Goal: Information Seeking & Learning: Find specific fact

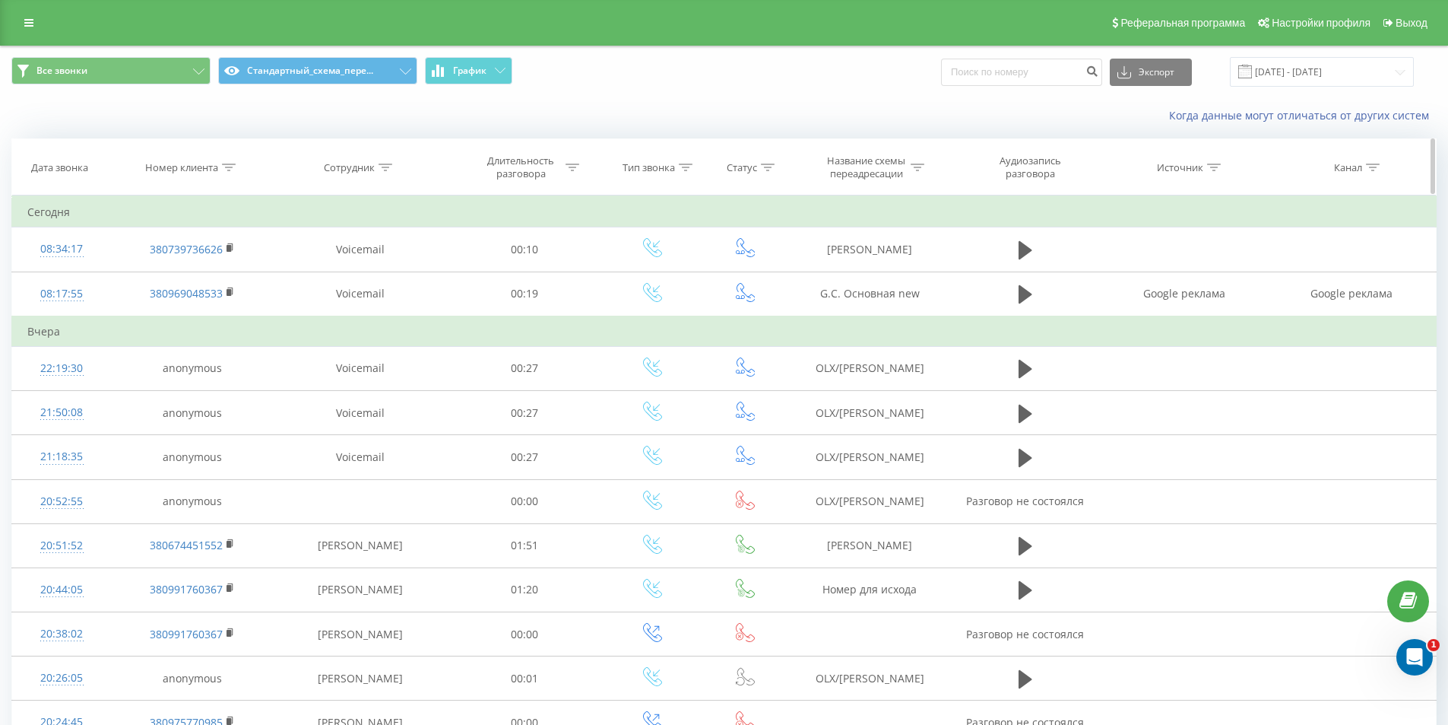
click at [231, 166] on icon at bounding box center [229, 167] width 14 height 8
click at [193, 264] on input "text" at bounding box center [192, 276] width 134 height 27
paste input "48885200459"
click at [233, 306] on span "OK" at bounding box center [224, 306] width 43 height 24
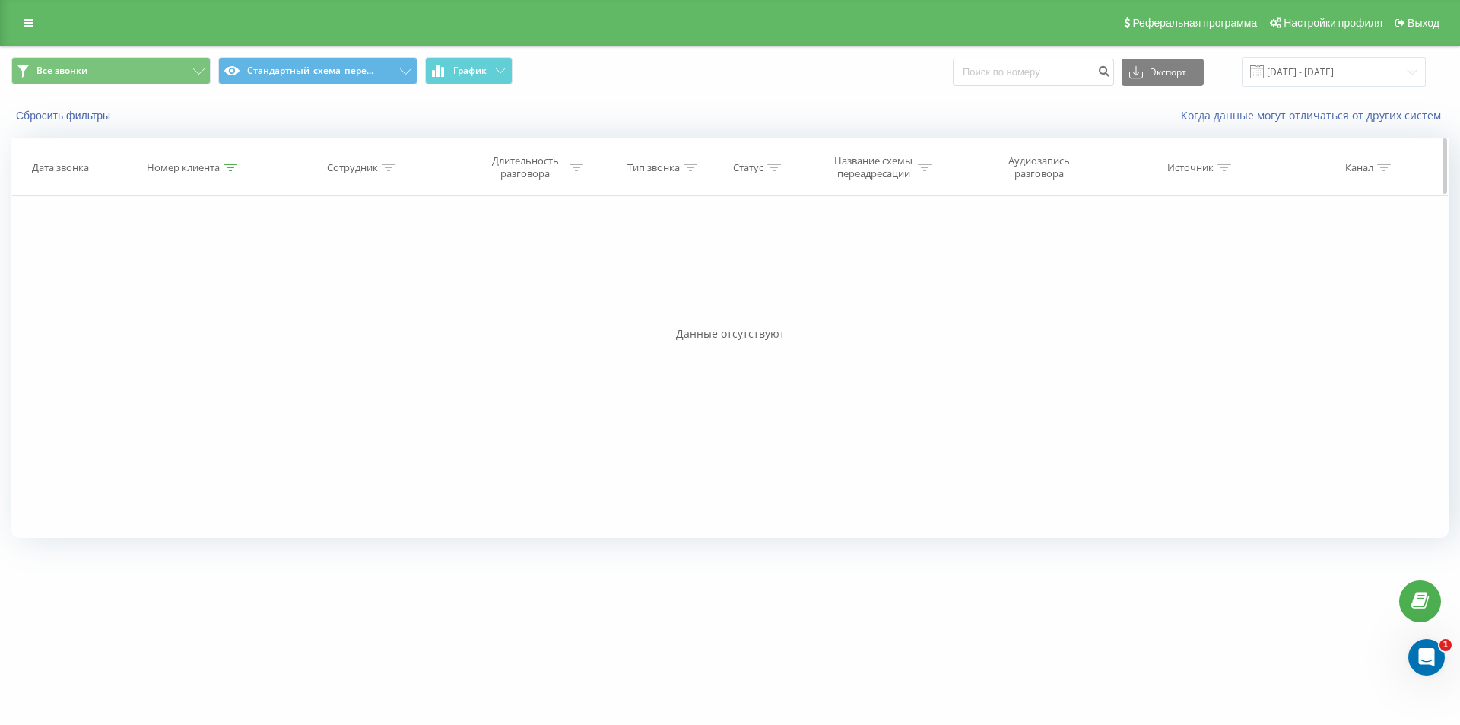
click at [232, 172] on div at bounding box center [231, 167] width 14 height 13
click at [208, 270] on input "48885200459" at bounding box center [194, 276] width 134 height 27
paste input "380955630432"
click at [218, 312] on span "OK" at bounding box center [226, 306] width 43 height 24
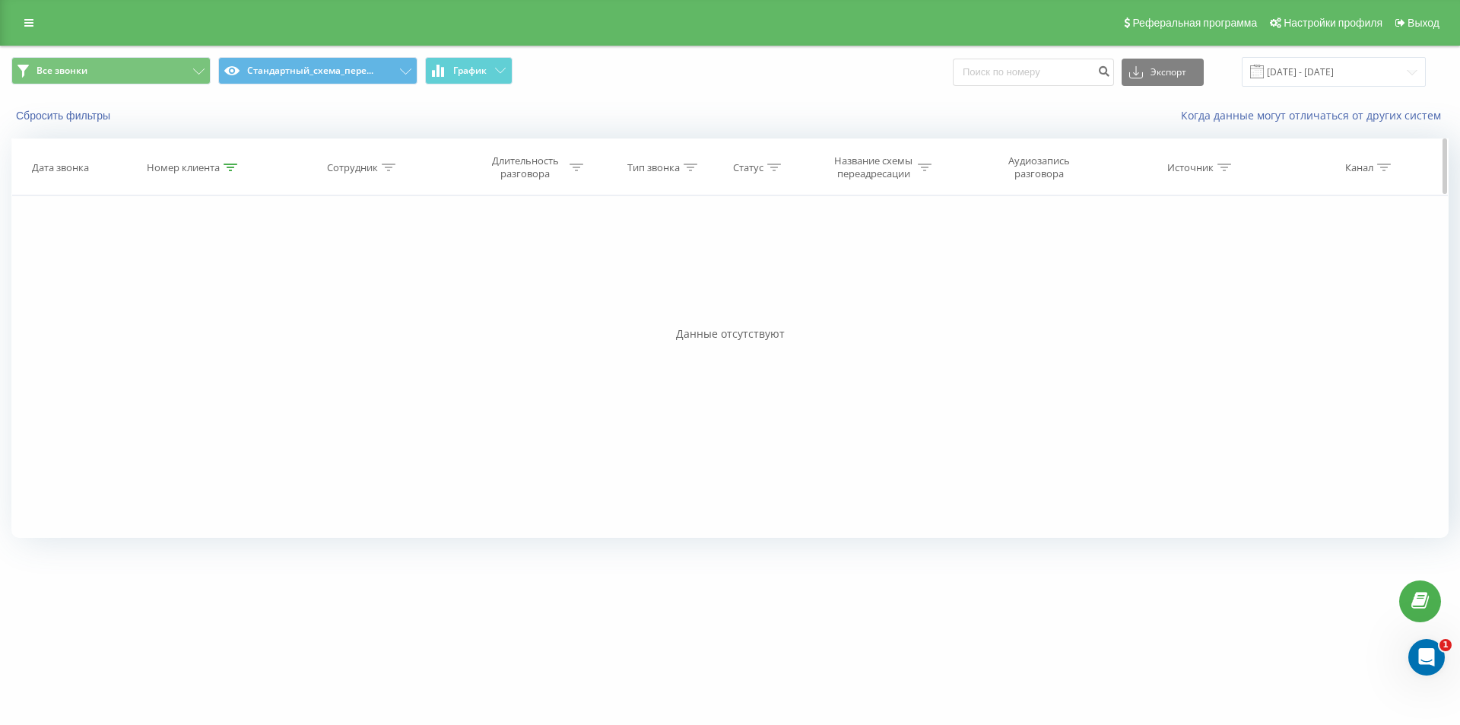
click at [232, 166] on icon at bounding box center [231, 167] width 14 height 8
click at [199, 273] on input "380955630432" at bounding box center [194, 276] width 134 height 27
paste input "tel:+38095564"
drag, startPoint x: 151, startPoint y: 273, endPoint x: 109, endPoint y: 273, distance: 41.8
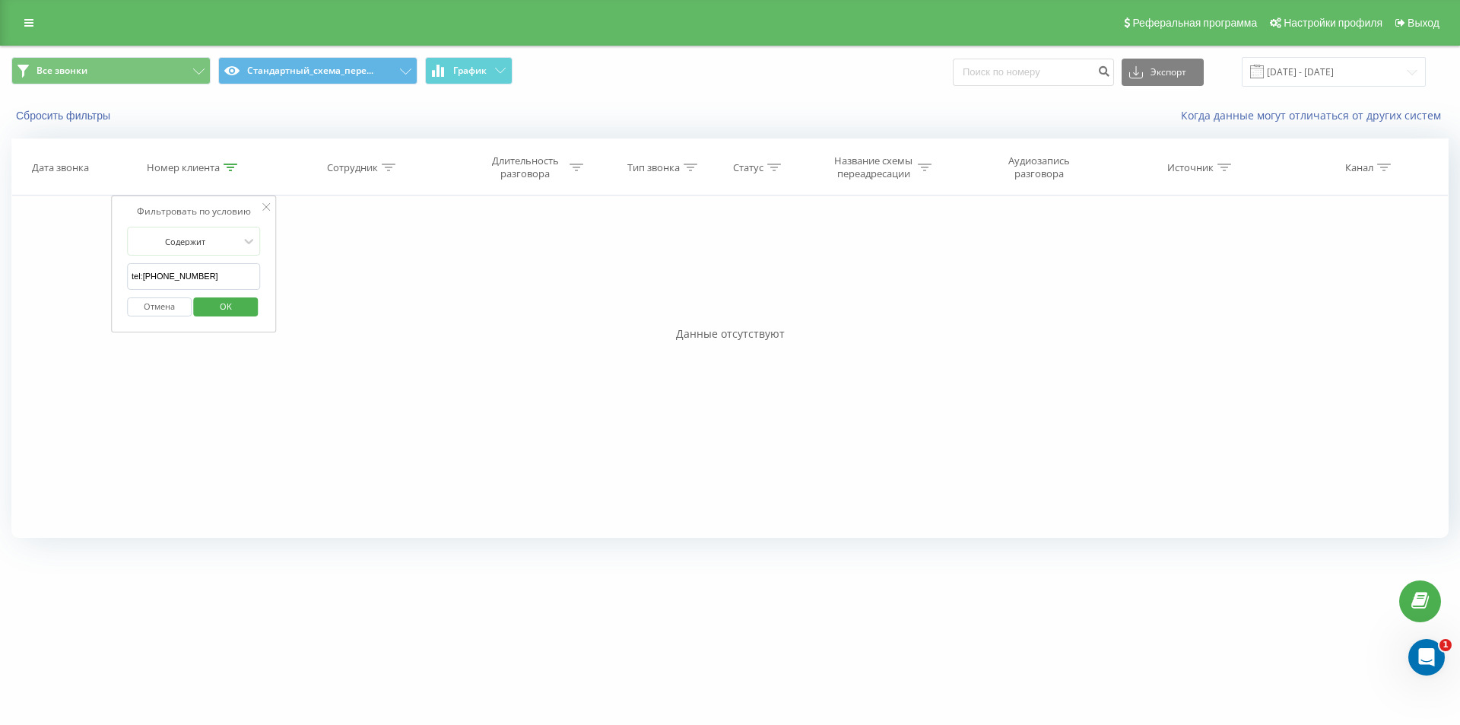
click at [109, 273] on div "Фильтровать по условию Содержит tel:+380955640432 Отмена OK Фильтровать по усло…" at bounding box center [729, 366] width 1437 height 342
click at [214, 295] on span "OK" at bounding box center [226, 306] width 43 height 24
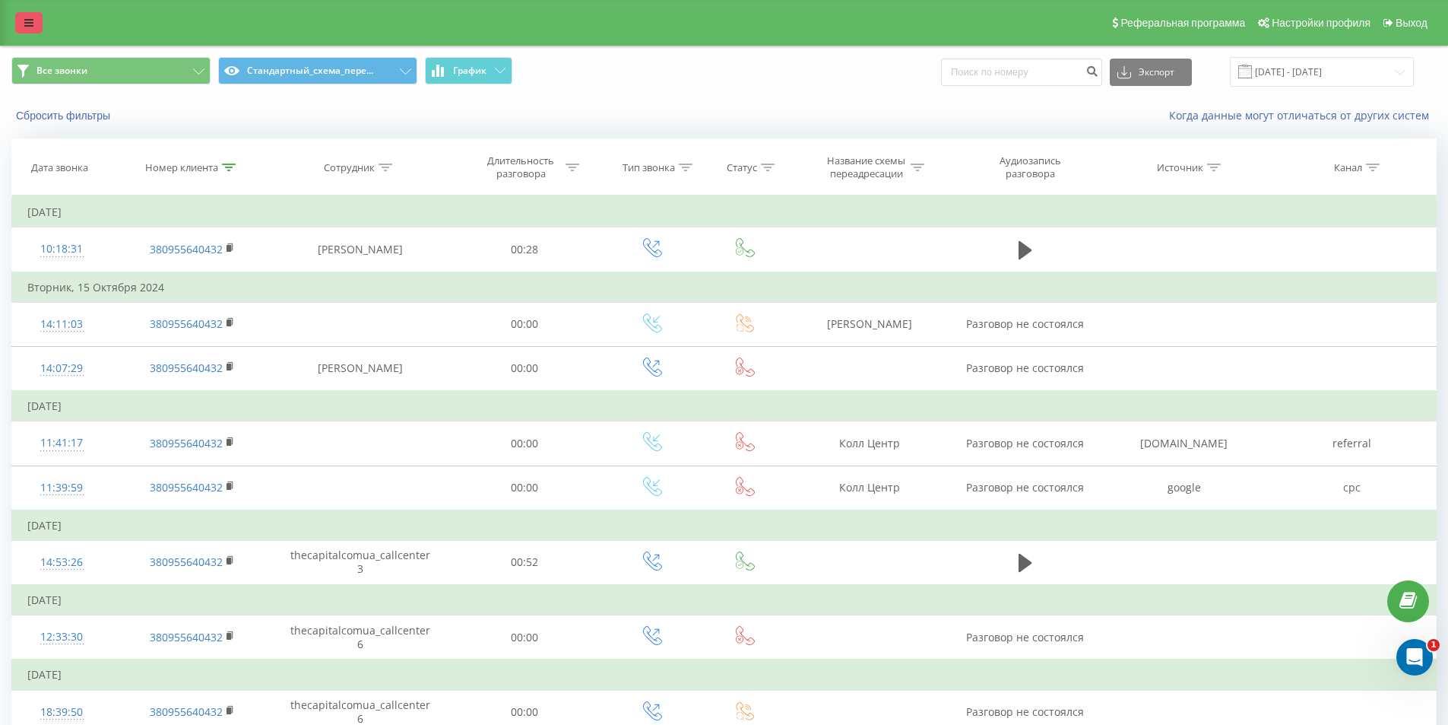
click at [21, 27] on link at bounding box center [28, 22] width 27 height 21
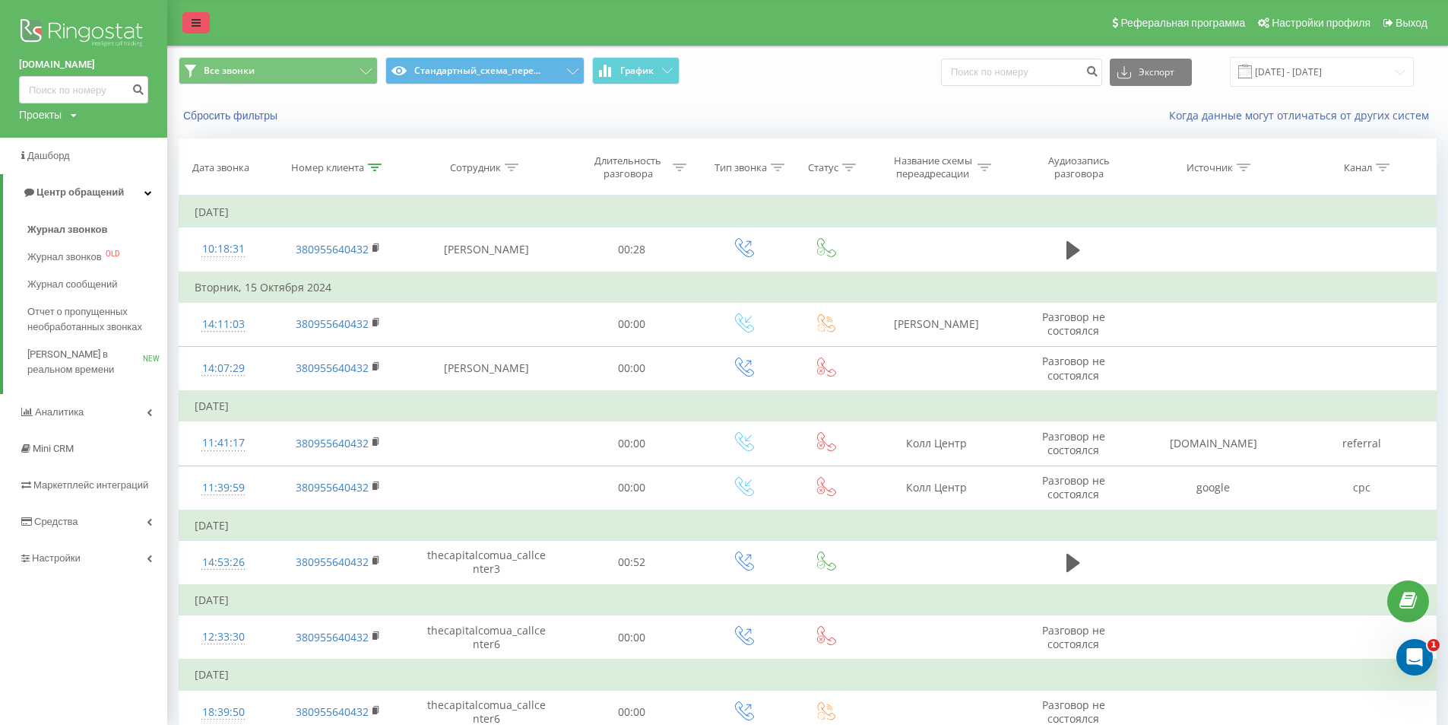
click at [192, 17] on link at bounding box center [195, 22] width 27 height 21
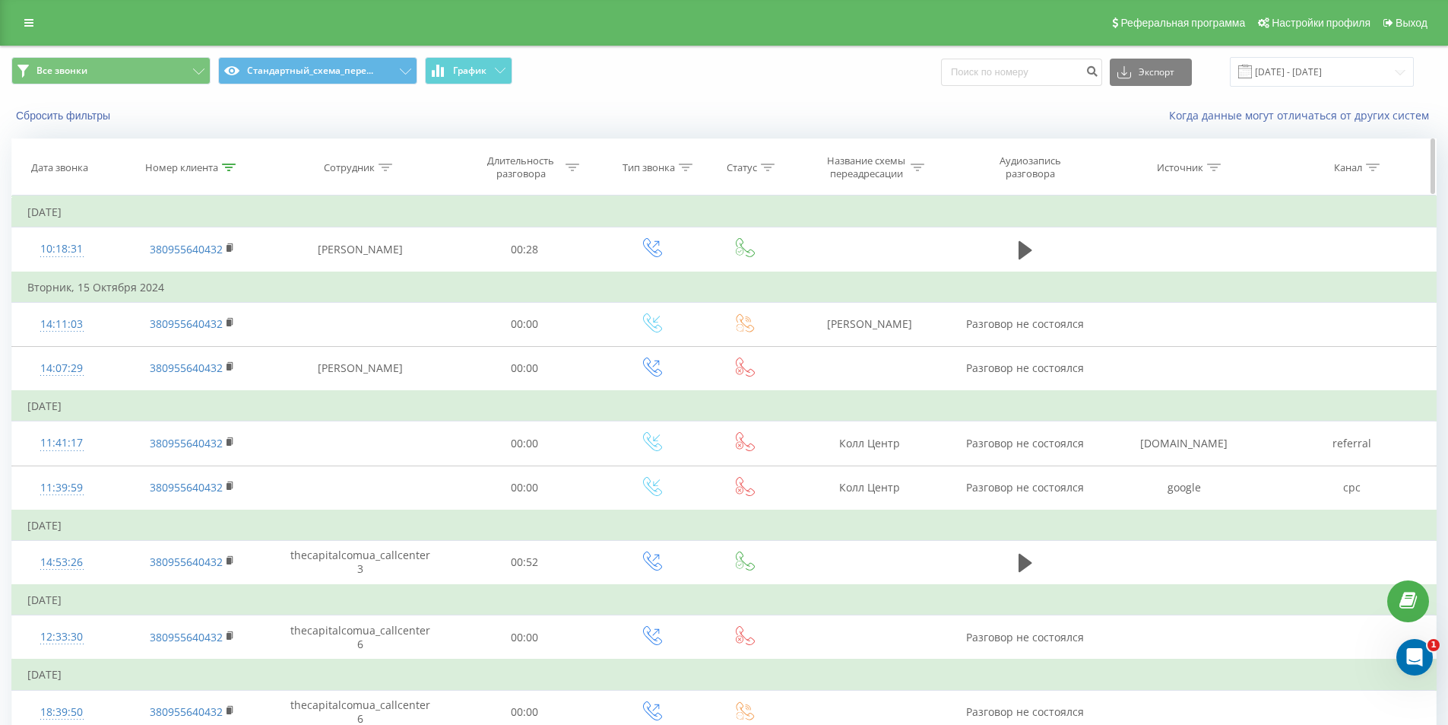
click at [229, 165] on icon at bounding box center [229, 167] width 14 height 8
click at [203, 284] on input "380955640432" at bounding box center [192, 276] width 134 height 27
paste input "35934685"
click at [198, 314] on button "OK" at bounding box center [224, 306] width 65 height 19
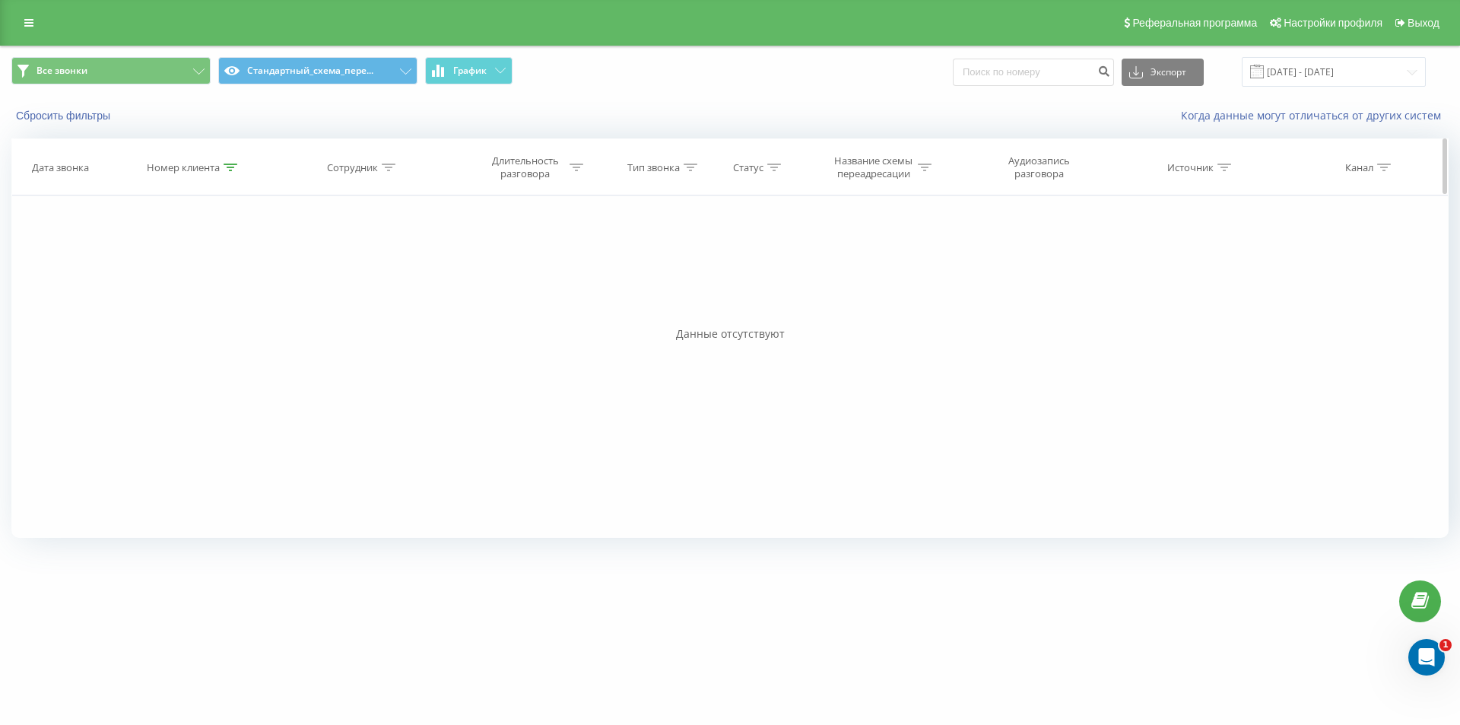
click at [228, 163] on icon at bounding box center [231, 167] width 14 height 8
click at [217, 268] on input "380935934685" at bounding box center [194, 276] width 134 height 27
paste input "667322079"
click at [220, 298] on span "OK" at bounding box center [226, 306] width 43 height 24
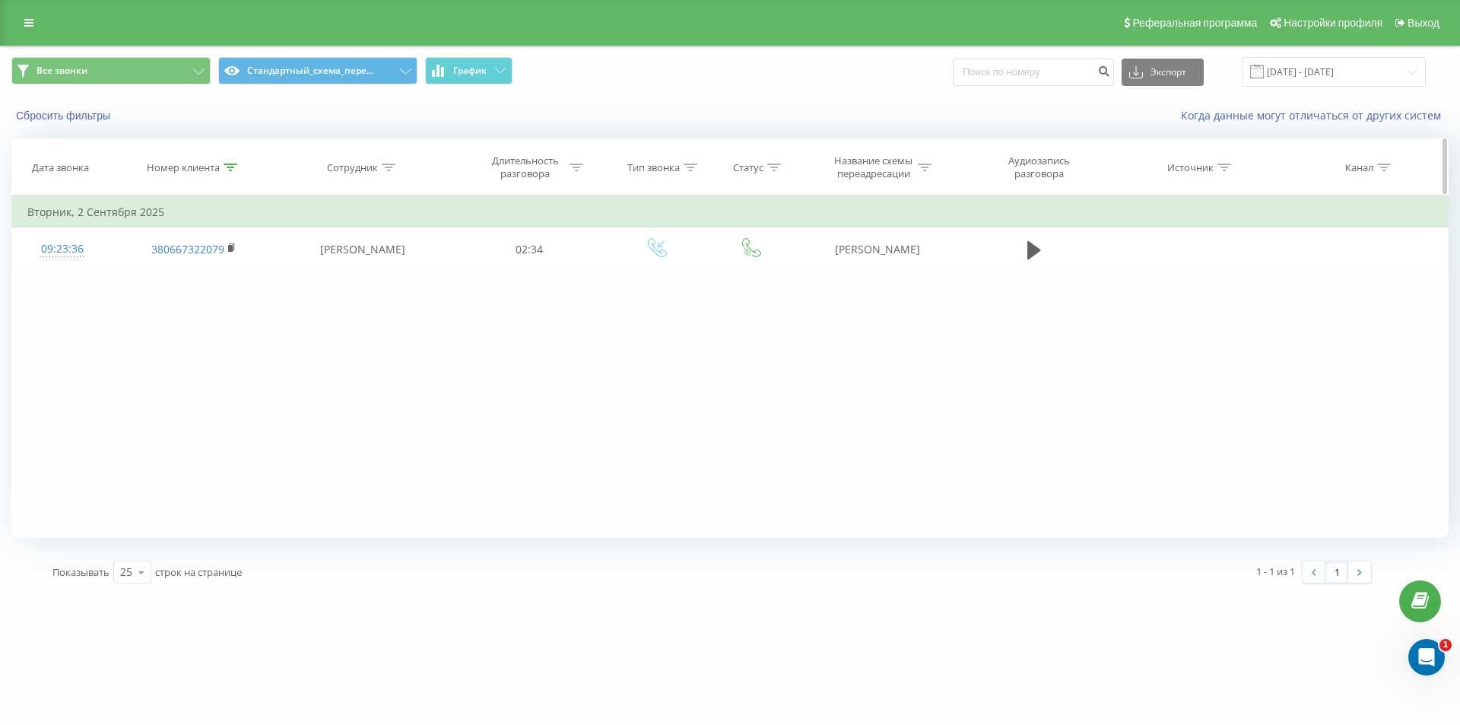
click at [228, 166] on icon at bounding box center [231, 167] width 14 height 8
click at [215, 276] on input "380667322079" at bounding box center [194, 276] width 134 height 27
paste input "503529482"
click at [220, 312] on span "OK" at bounding box center [226, 306] width 43 height 24
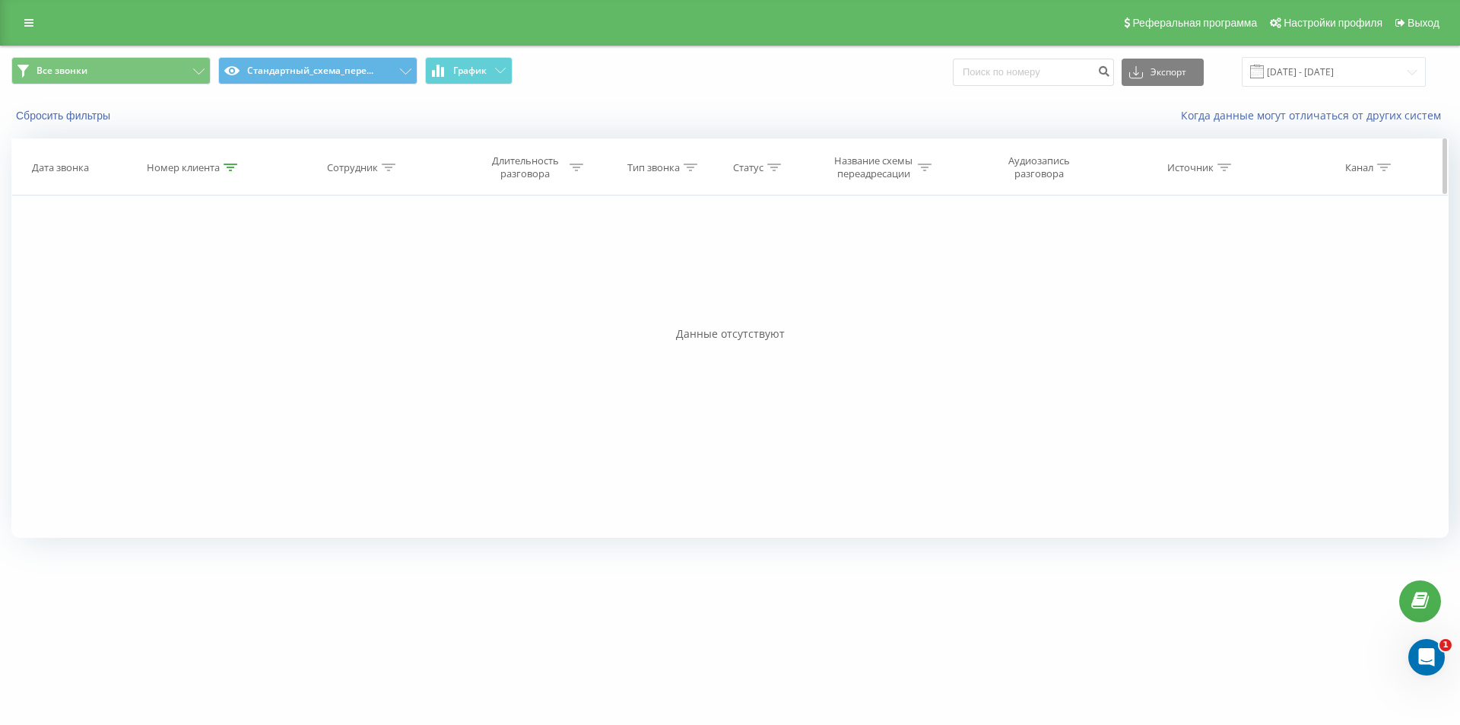
click at [227, 160] on th "Номер клиента" at bounding box center [193, 167] width 163 height 56
click at [230, 167] on icon at bounding box center [231, 167] width 14 height 8
click at [214, 283] on input "380503529482" at bounding box center [194, 276] width 134 height 27
paste input "9823936"
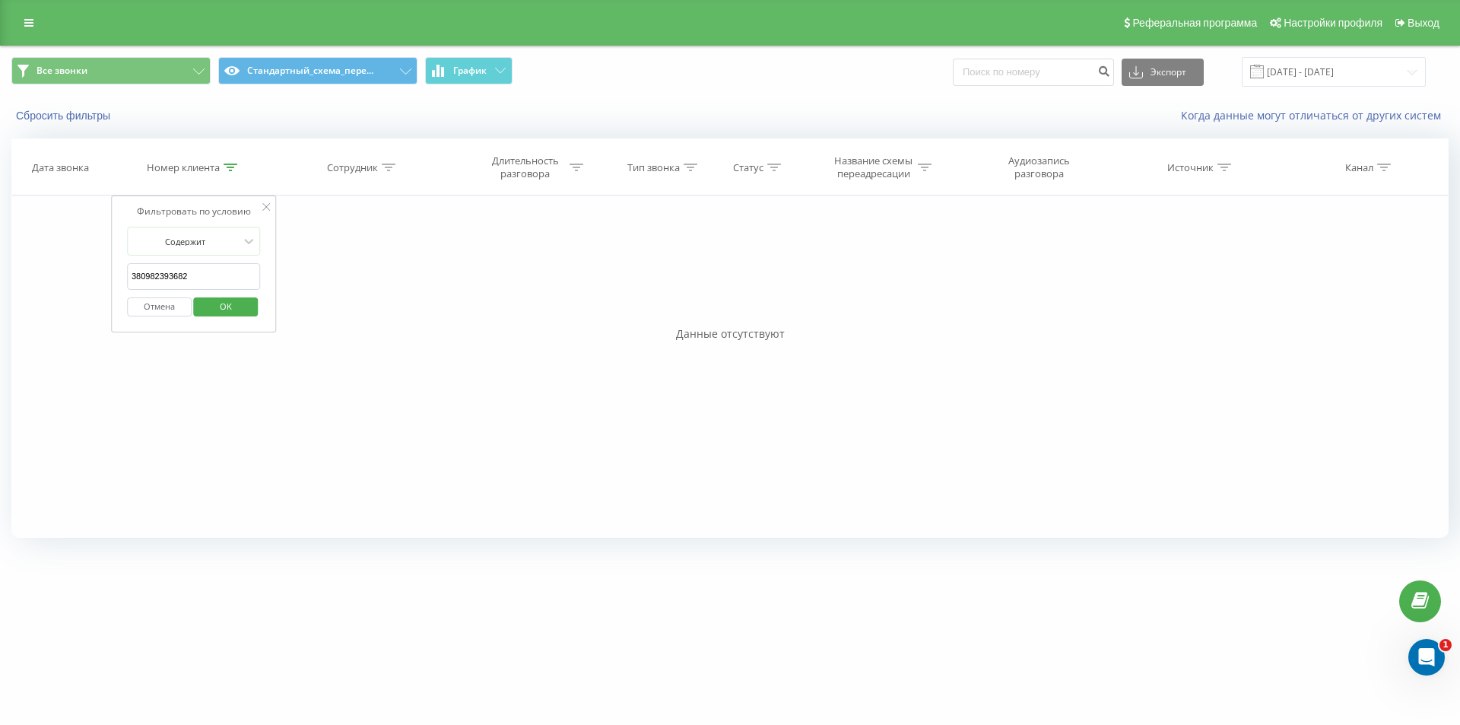
click at [215, 301] on span "OK" at bounding box center [226, 306] width 43 height 24
click at [227, 164] on icon at bounding box center [231, 167] width 14 height 8
click at [197, 277] on input "380982393682" at bounding box center [194, 276] width 134 height 27
paste input "677990667"
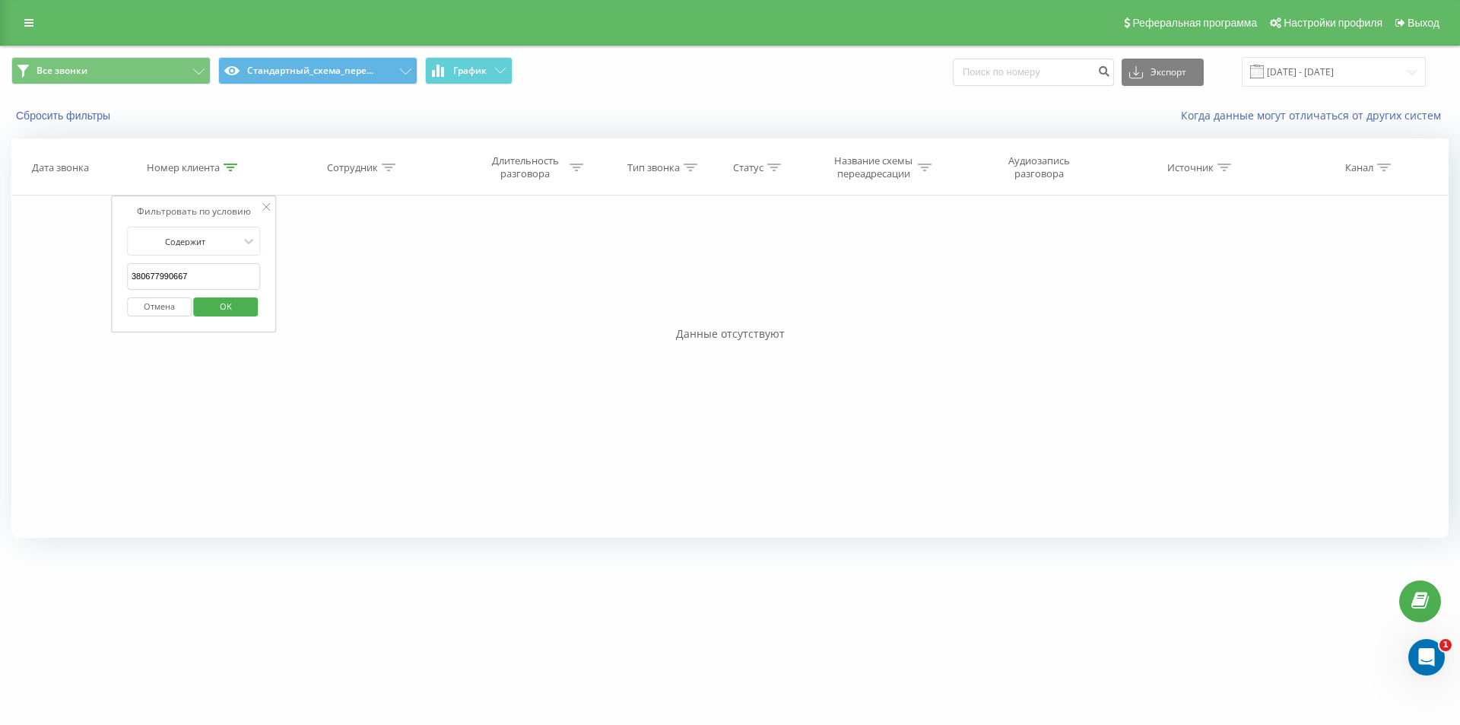
type input "380677990667"
drag, startPoint x: 210, startPoint y: 296, endPoint x: 198, endPoint y: 243, distance: 53.7
click at [210, 296] on span "OK" at bounding box center [226, 306] width 43 height 24
click at [224, 174] on th "Номер клиента" at bounding box center [193, 167] width 163 height 56
click at [230, 167] on icon at bounding box center [231, 167] width 14 height 8
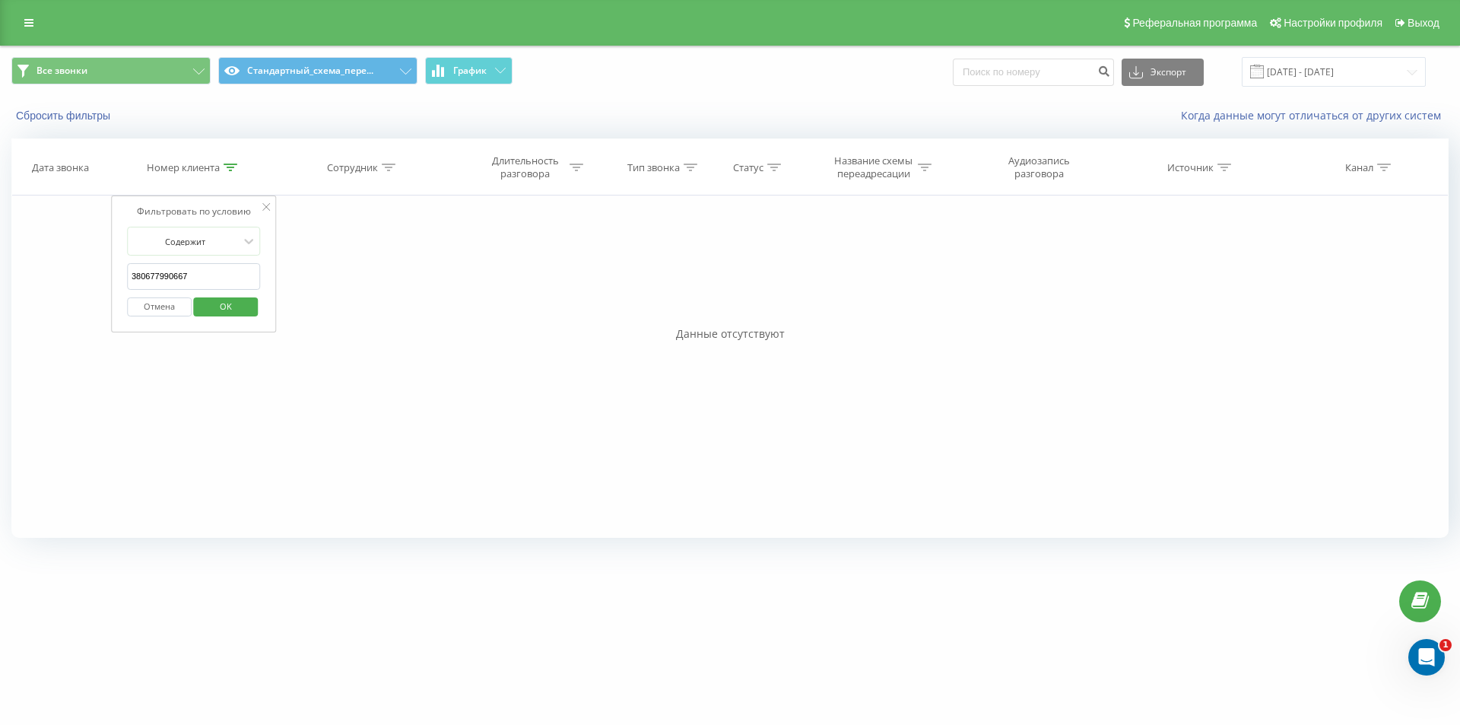
click at [191, 278] on input "380677990667" at bounding box center [194, 276] width 134 height 27
click at [206, 293] on div "Отмена OK" at bounding box center [194, 307] width 134 height 34
click at [224, 293] on div "Отмена OK" at bounding box center [194, 307] width 134 height 34
click at [220, 306] on span "OK" at bounding box center [226, 306] width 43 height 24
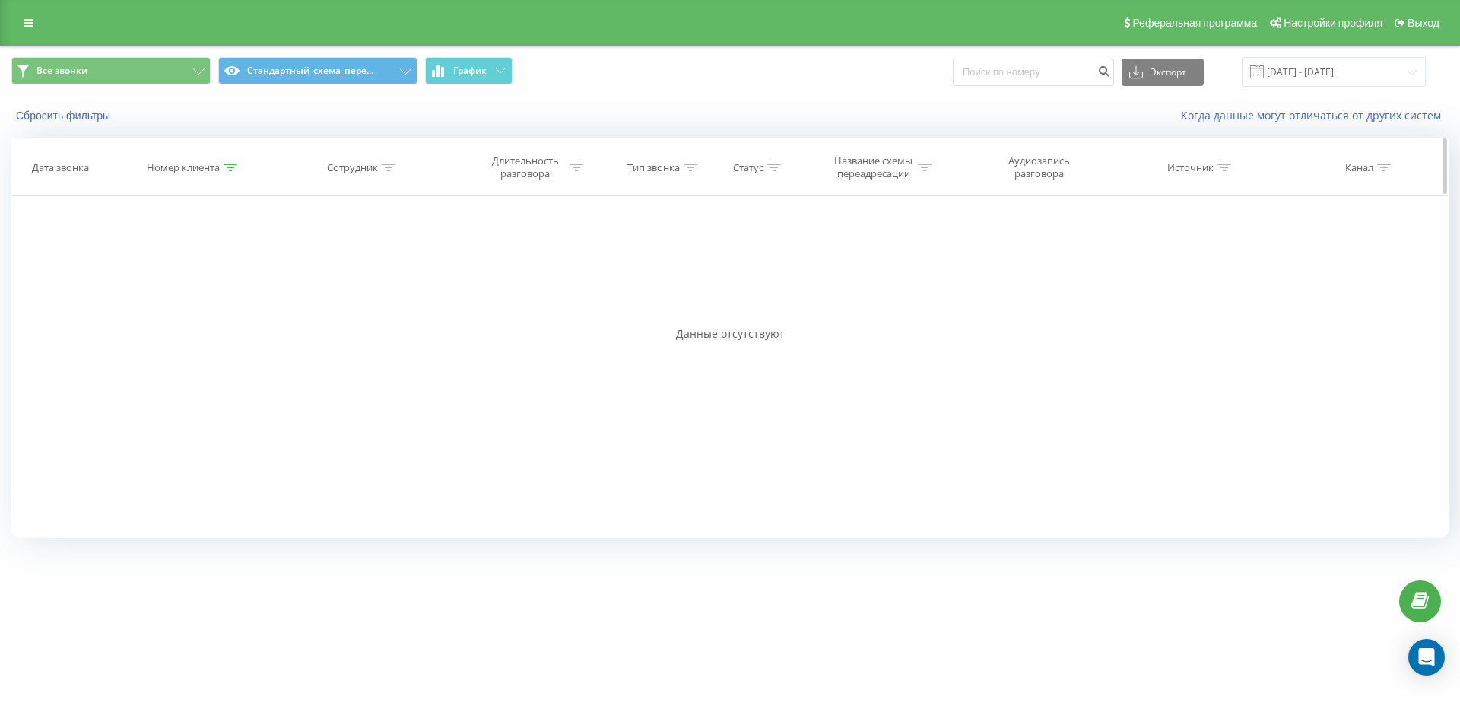
click at [230, 172] on div at bounding box center [231, 167] width 14 height 13
click at [208, 280] on input "380982393682" at bounding box center [194, 276] width 134 height 27
paste input "677990667"
type input "380677990667"
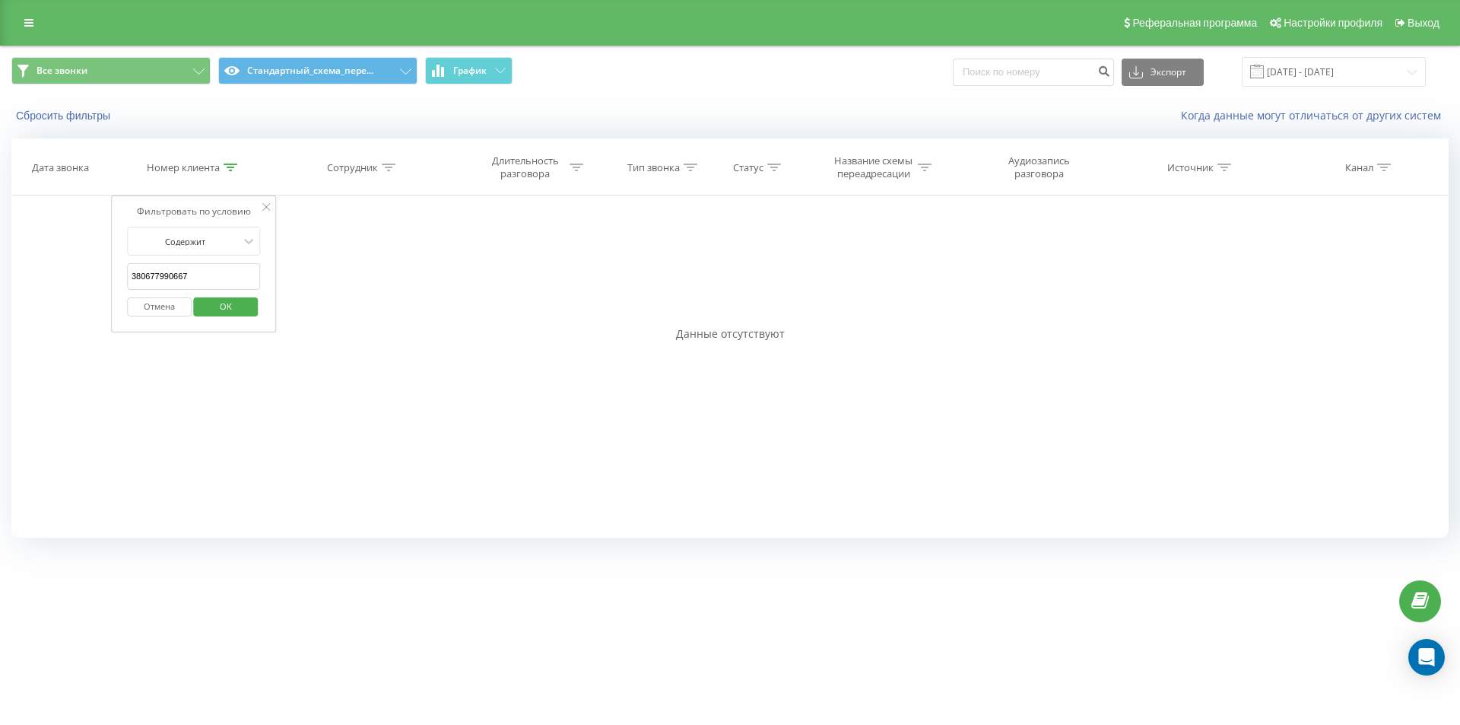
click at [214, 303] on span "OK" at bounding box center [226, 306] width 43 height 24
